Goal: Transaction & Acquisition: Purchase product/service

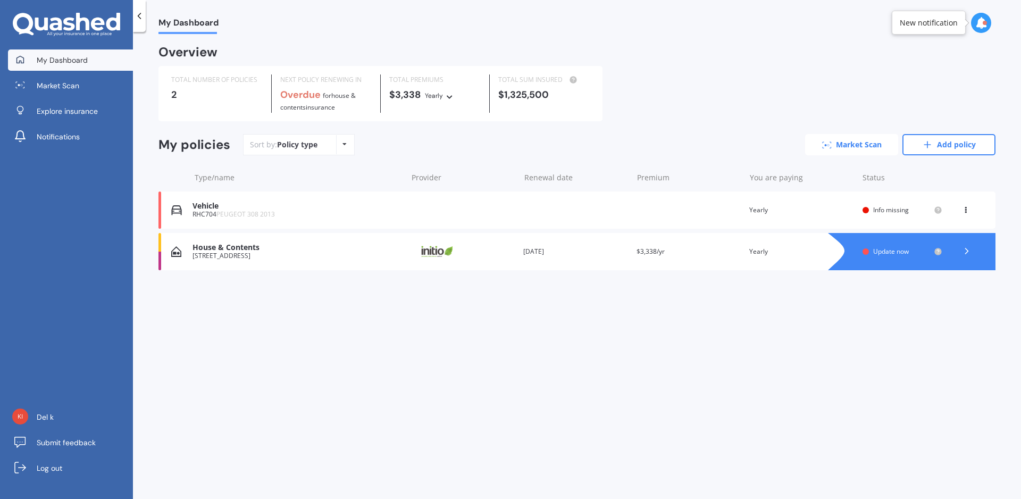
click at [861, 142] on link "Market Scan" at bounding box center [851, 144] width 93 height 21
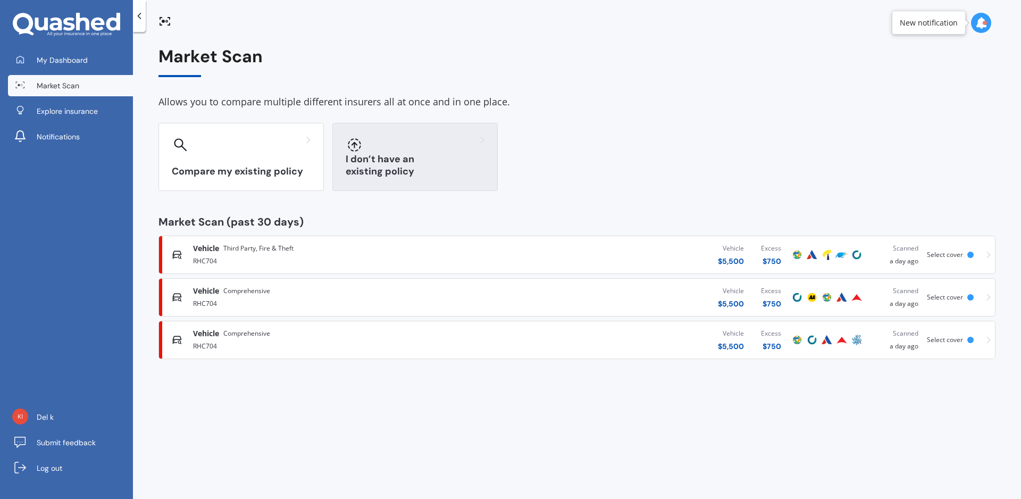
click at [431, 169] on h3 "I don’t have an existing policy" at bounding box center [415, 165] width 139 height 24
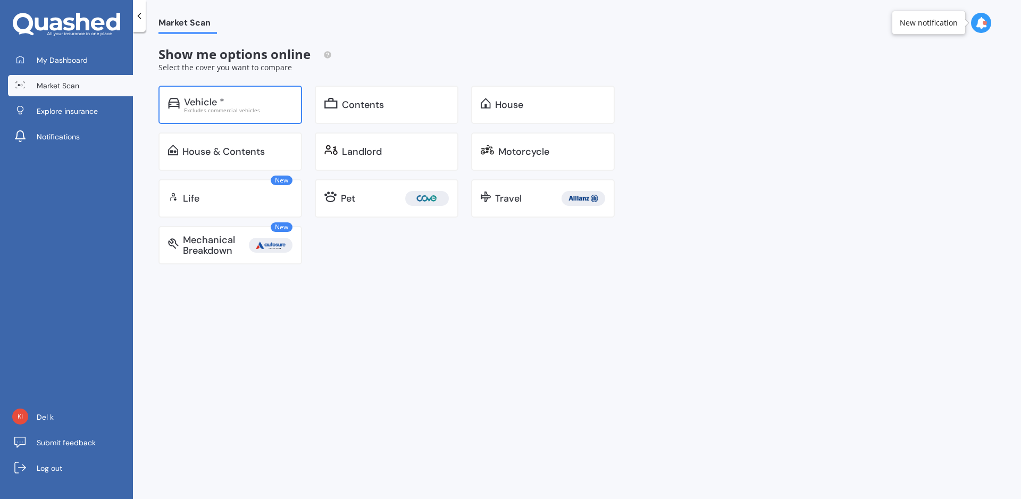
click at [269, 100] on div "Vehicle *" at bounding box center [238, 102] width 108 height 11
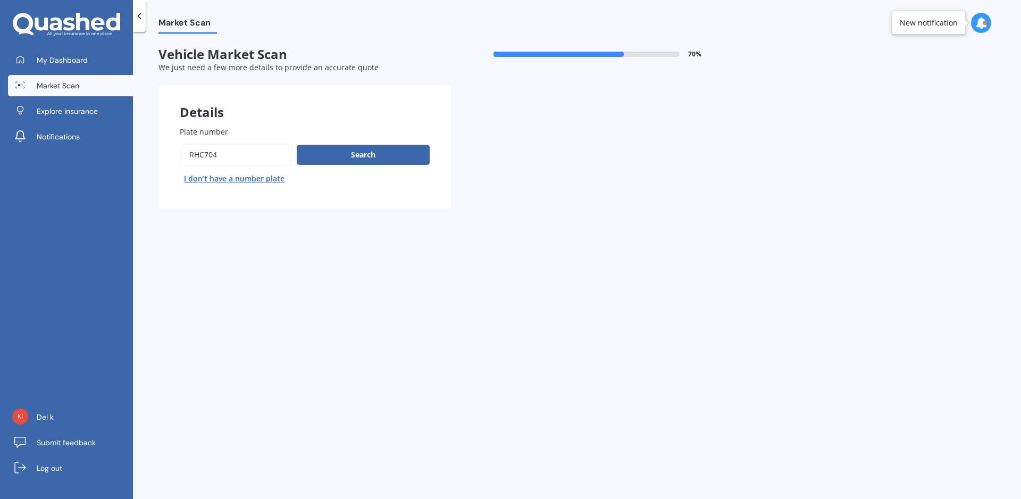
click at [228, 154] on input "Plate number" at bounding box center [236, 155] width 113 height 22
drag, startPoint x: 235, startPoint y: 154, endPoint x: 170, endPoint y: 159, distance: 65.0
click at [180, 159] on input "Plate number" at bounding box center [236, 155] width 113 height 22
paste input "NND18"
type input "NND18"
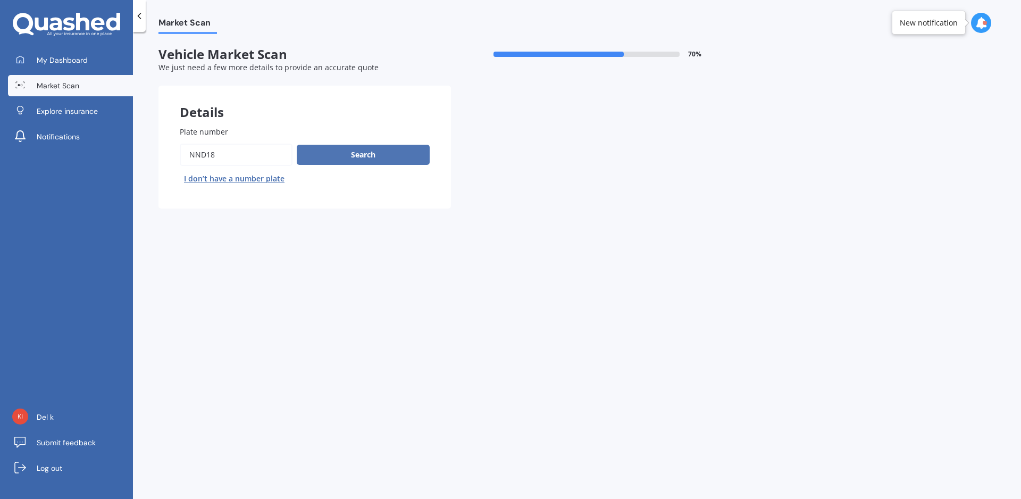
click at [328, 154] on button "Search" at bounding box center [363, 155] width 133 height 20
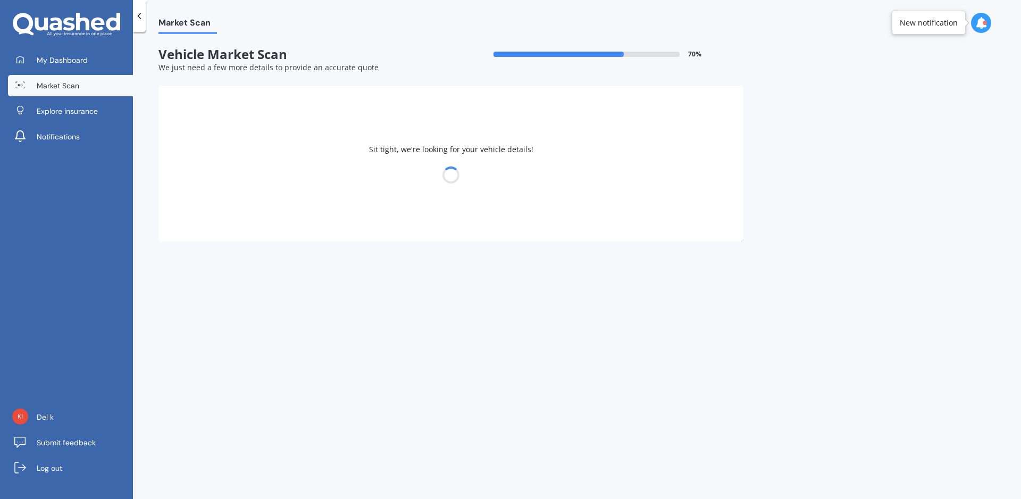
select select "VOLVO"
select select "V50"
select select "07"
select select "08"
select select "1973"
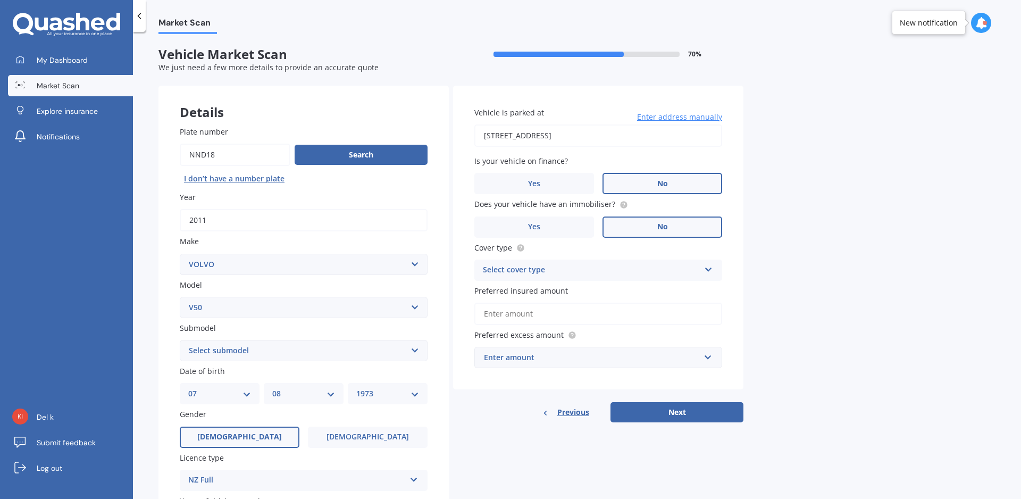
select select "S40"
click option "S40" at bounding box center [0, 0] width 0 height 0
click at [411, 352] on select "Select submodel (All other) turbo" at bounding box center [304, 350] width 248 height 21
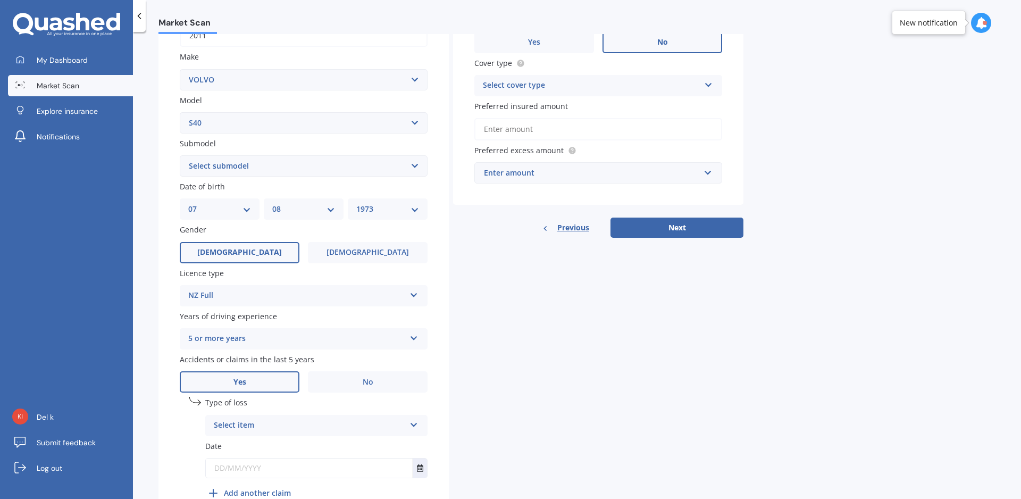
scroll to position [242, 0]
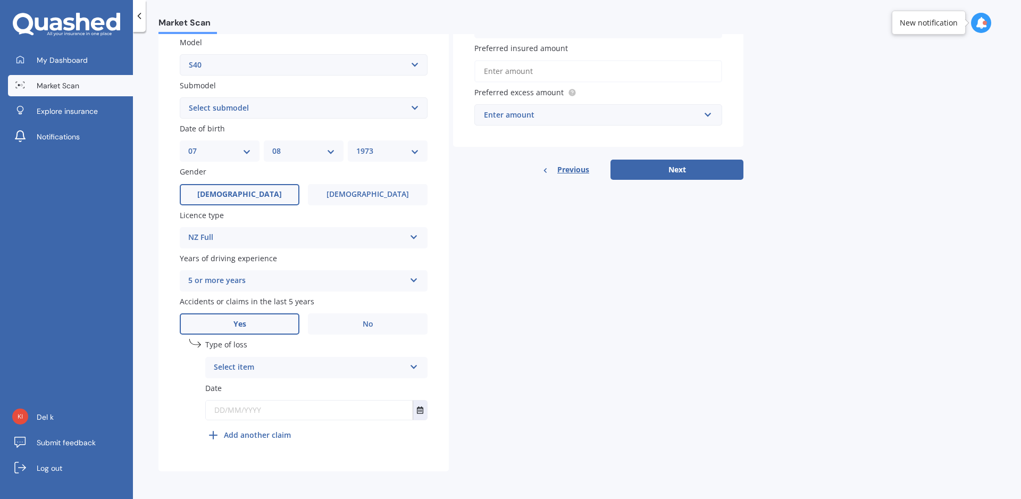
click at [415, 363] on div "Select item At fault accident Not at fault accident" at bounding box center [316, 367] width 222 height 21
click at [339, 389] on div "At fault accident" at bounding box center [316, 387] width 221 height 19
click at [420, 410] on icon "Select date" at bounding box center [420, 409] width 6 height 7
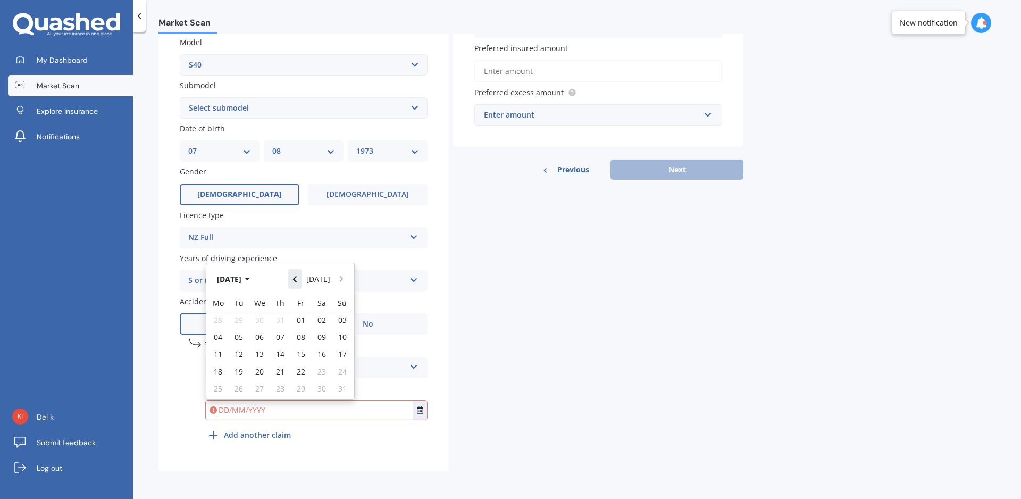
click at [296, 281] on icon "Navigate back" at bounding box center [294, 278] width 5 height 7
click at [296, 280] on icon "Navigate back" at bounding box center [294, 275] width 5 height 7
click at [285, 321] on div "01" at bounding box center [280, 319] width 21 height 17
type input "[DATE]"
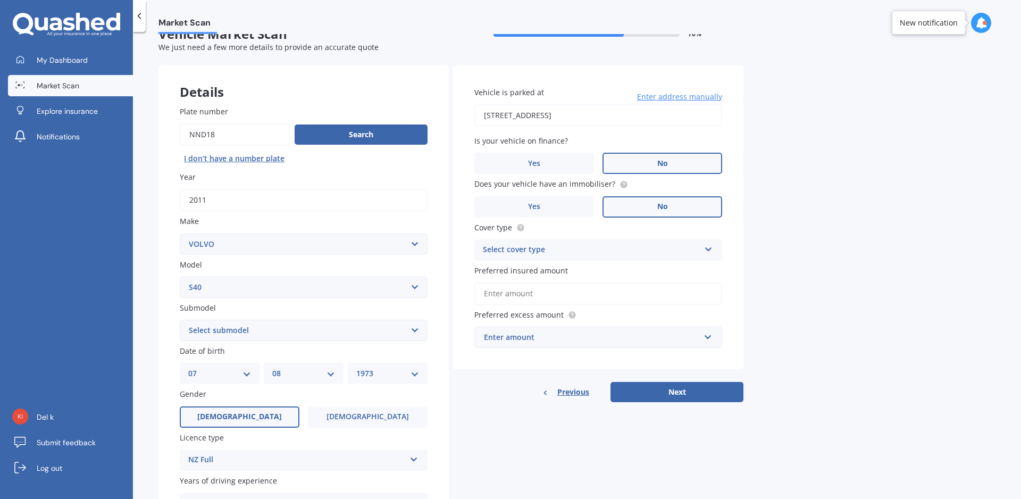
scroll to position [0, 0]
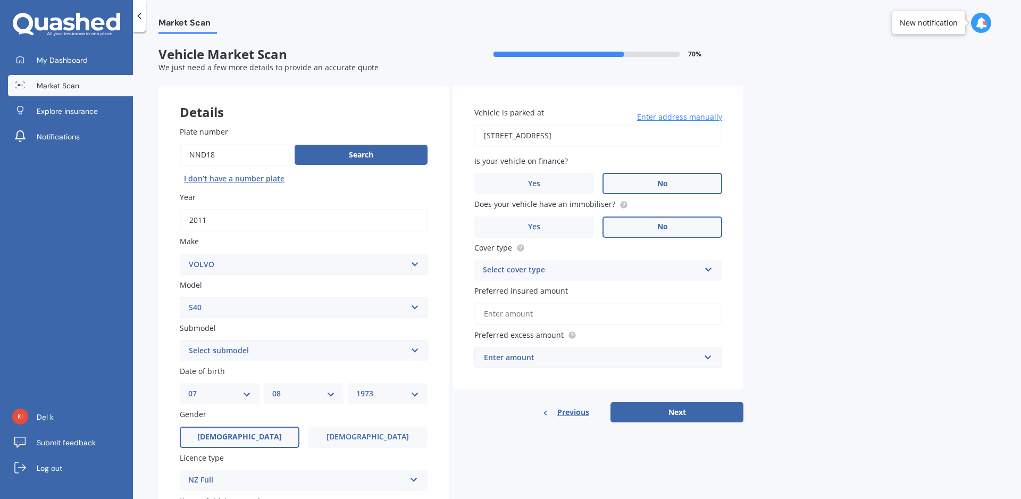
click at [627, 266] on div "Select cover type" at bounding box center [591, 270] width 217 height 13
click at [614, 289] on div "Comprehensive" at bounding box center [598, 290] width 247 height 19
click at [574, 315] on input "Preferred insured amount" at bounding box center [598, 313] width 248 height 22
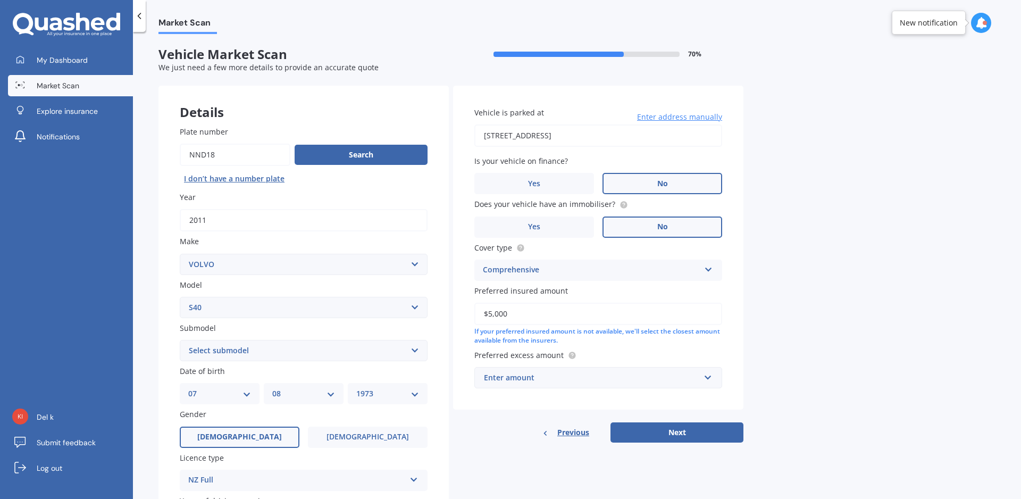
type input "$5,000"
click at [620, 369] on input "text" at bounding box center [594, 377] width 238 height 20
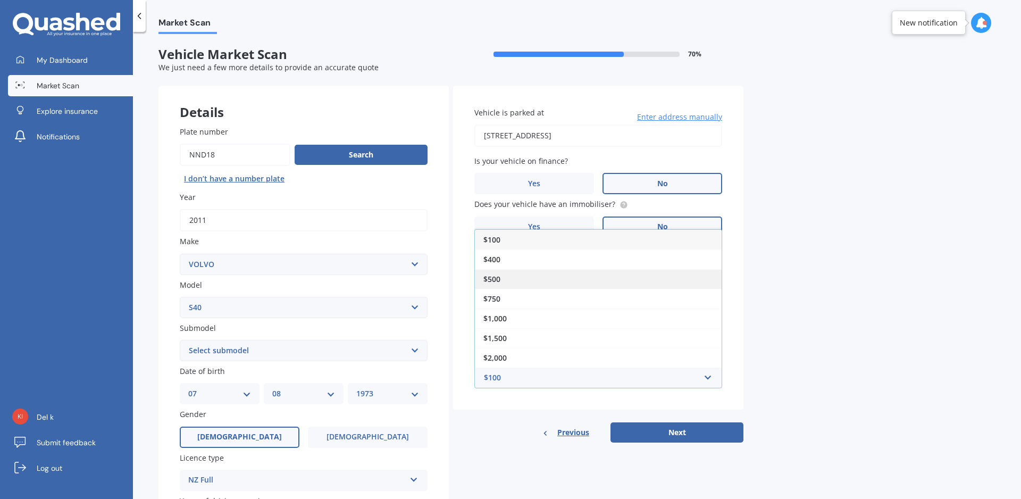
click at [508, 281] on div "$500" at bounding box center [598, 279] width 247 height 20
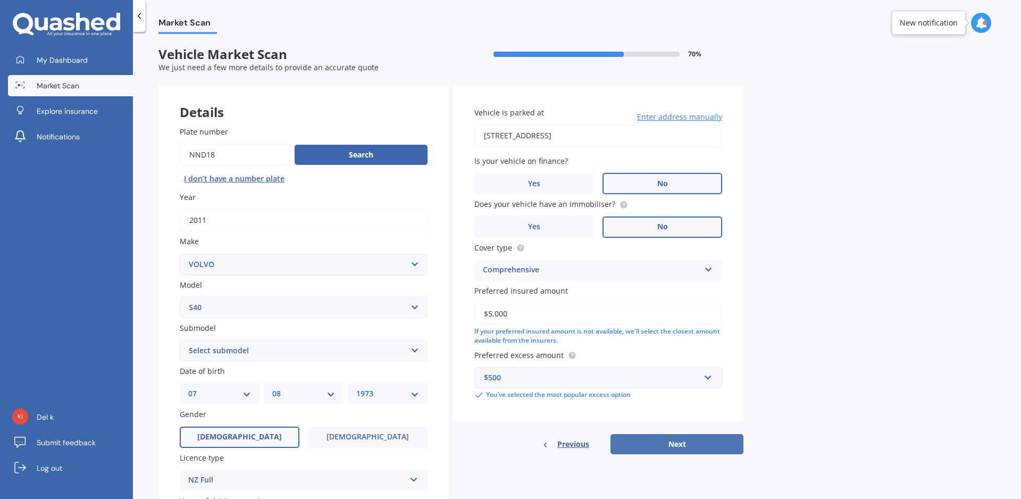
click at [658, 442] on button "Next" at bounding box center [676, 444] width 133 height 20
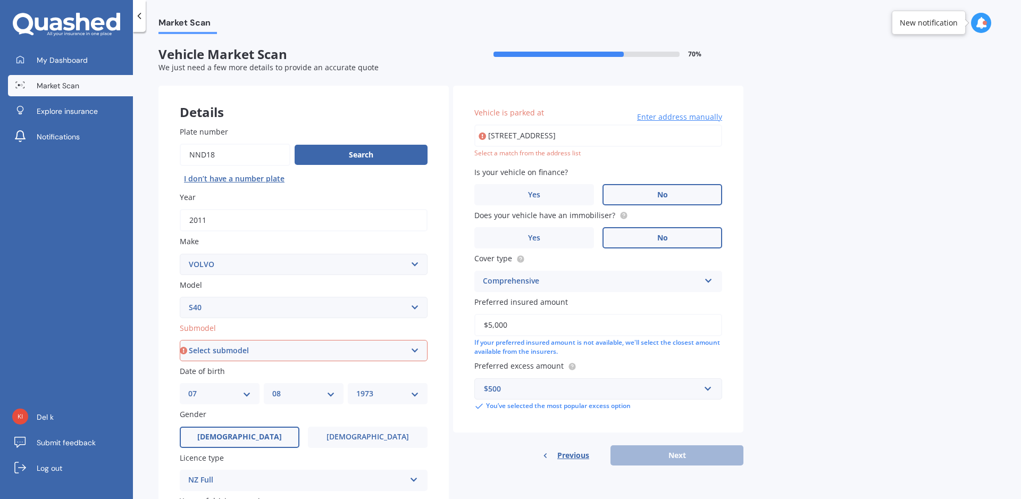
select select "(ALL OTHER)"
click option "(All other)" at bounding box center [0, 0] width 0 height 0
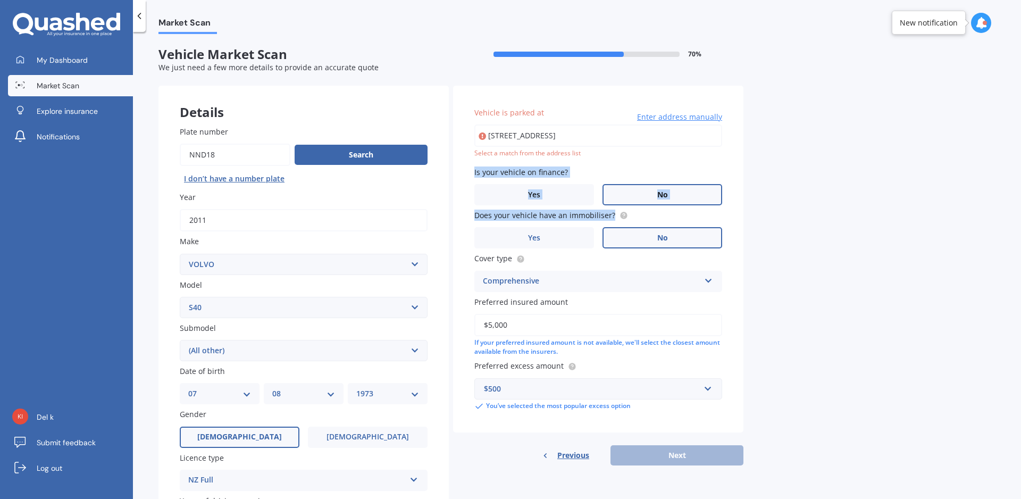
type input "[STREET_ADDRESS]"
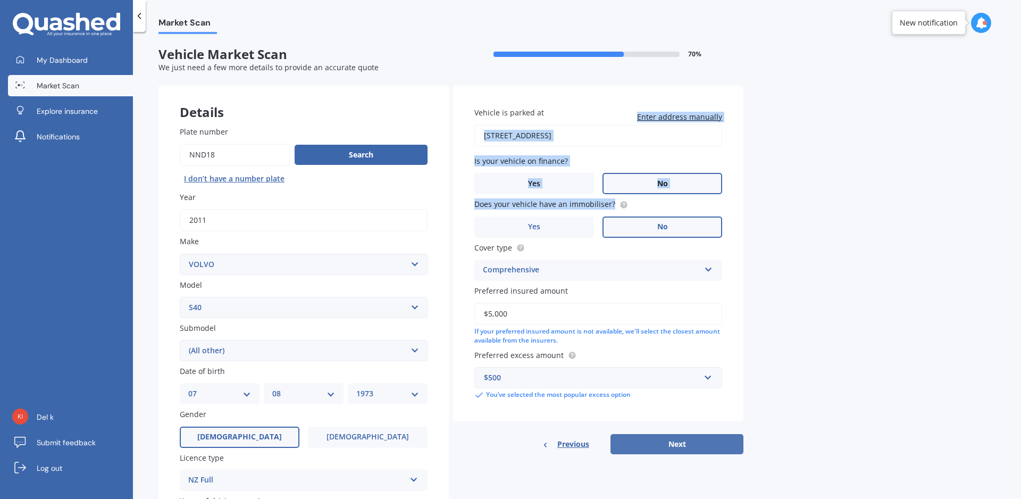
click at [668, 452] on button "Next" at bounding box center [676, 444] width 133 height 20
select select "07"
select select "08"
select select "1973"
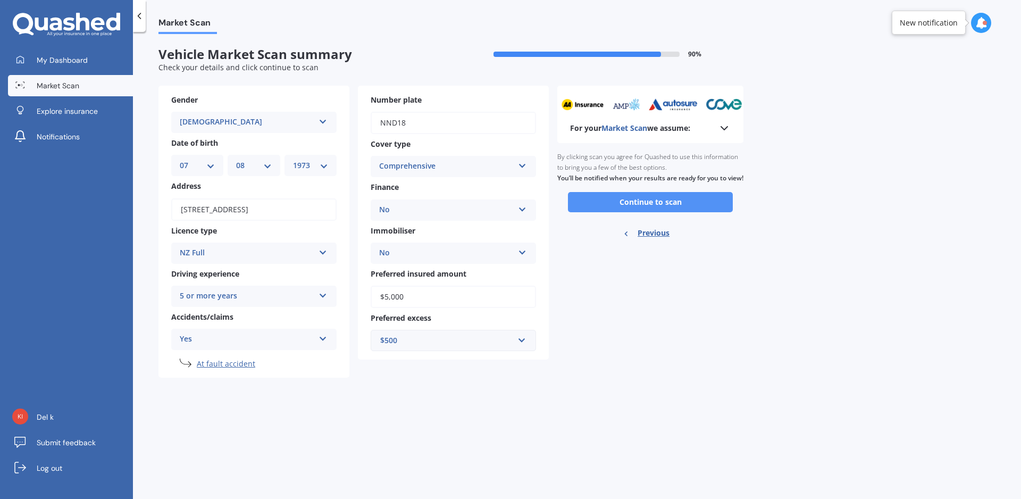
click at [603, 210] on button "Continue to scan" at bounding box center [650, 202] width 165 height 20
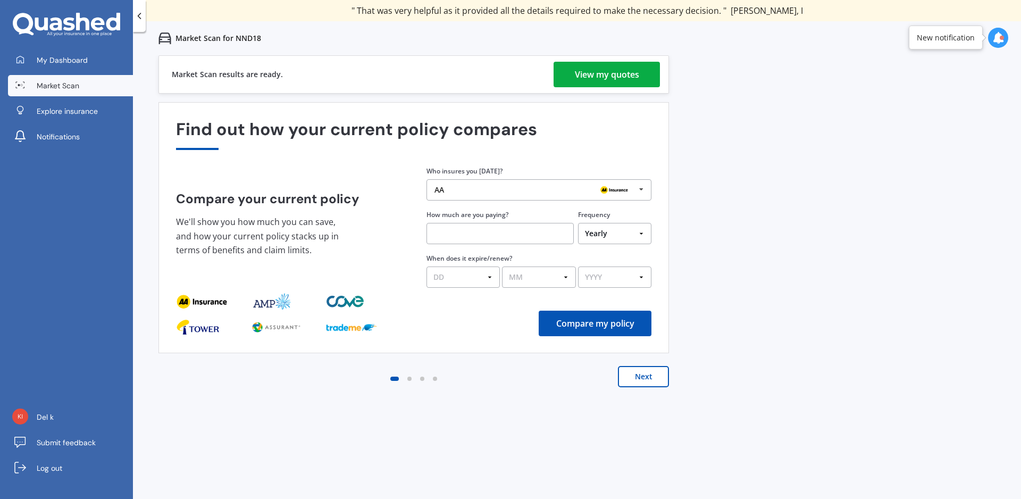
click at [598, 72] on div "View my quotes" at bounding box center [607, 75] width 64 height 26
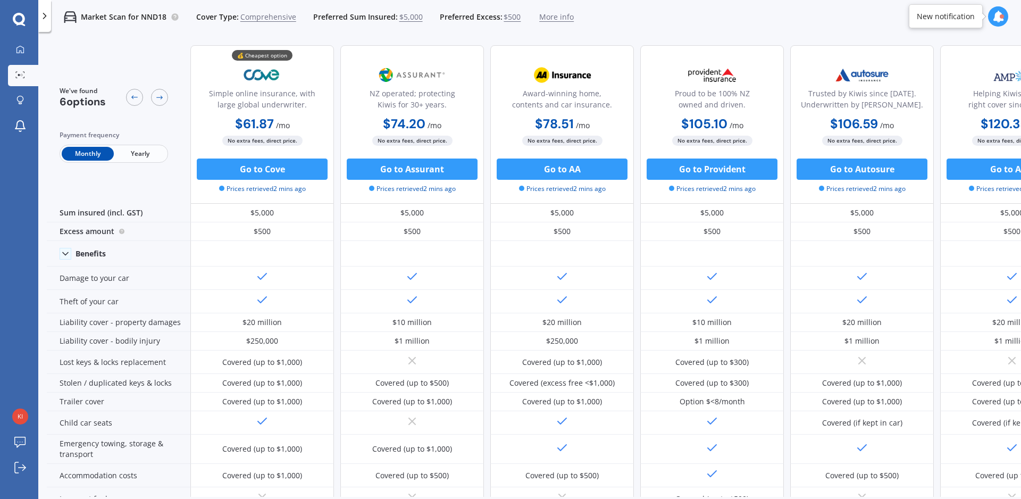
click at [635, 21] on div "Market Scan for NND18 Cover Type: Comprehensive Preferred Sum Insured: $5,000 P…" at bounding box center [529, 17] width 982 height 34
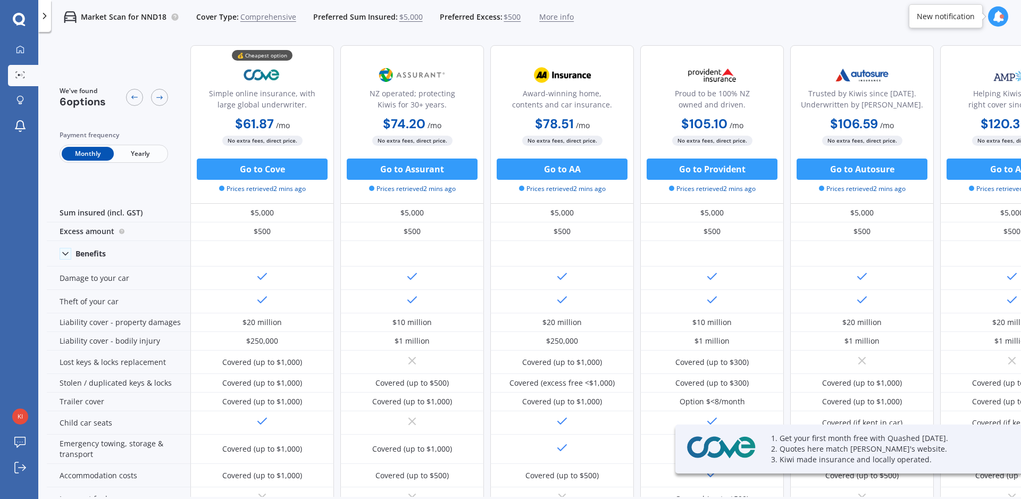
click at [143, 152] on span "Yearly" at bounding box center [140, 154] width 52 height 14
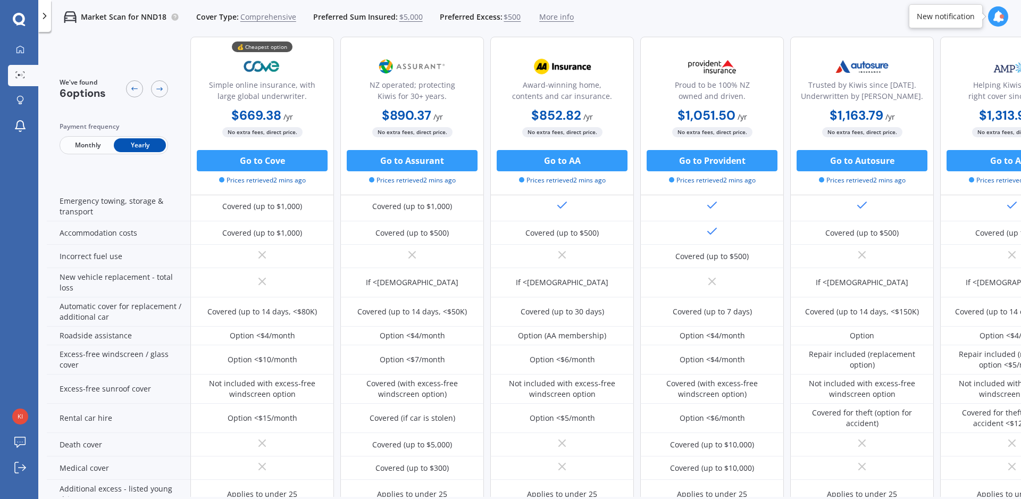
scroll to position [364, 0]
